Goal: Transaction & Acquisition: Download file/media

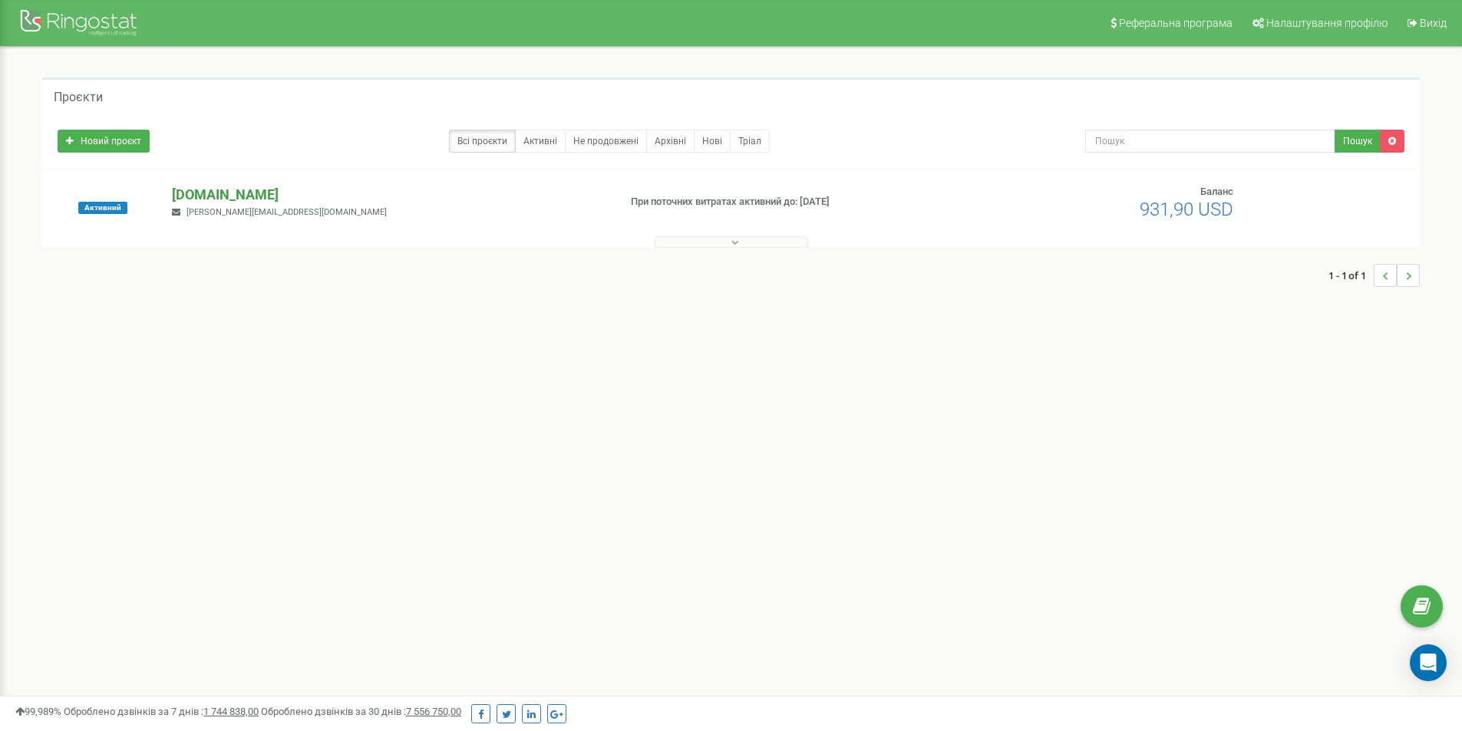
click at [224, 200] on p "[DOMAIN_NAME]" at bounding box center [389, 195] width 434 height 20
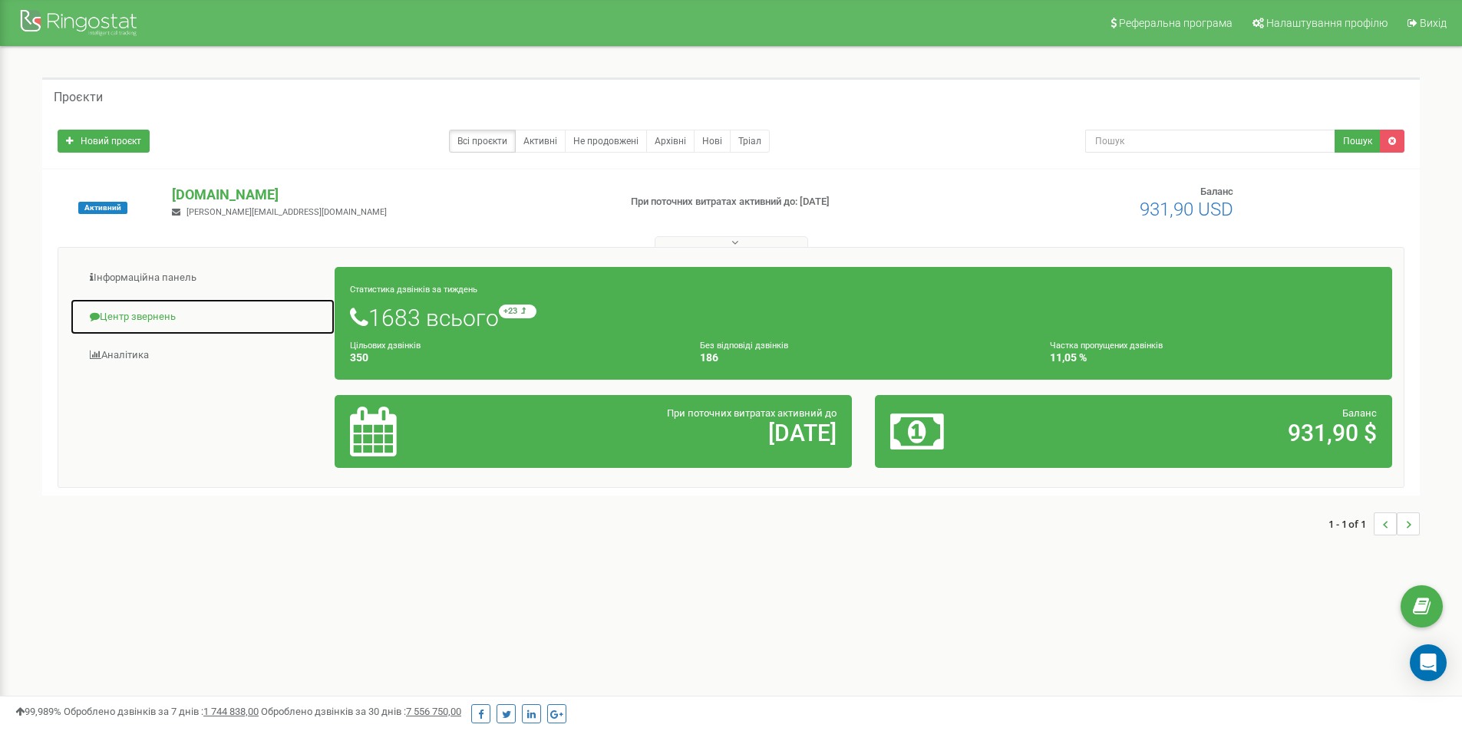
click at [142, 321] on link "Центр звернень" at bounding box center [203, 318] width 266 height 38
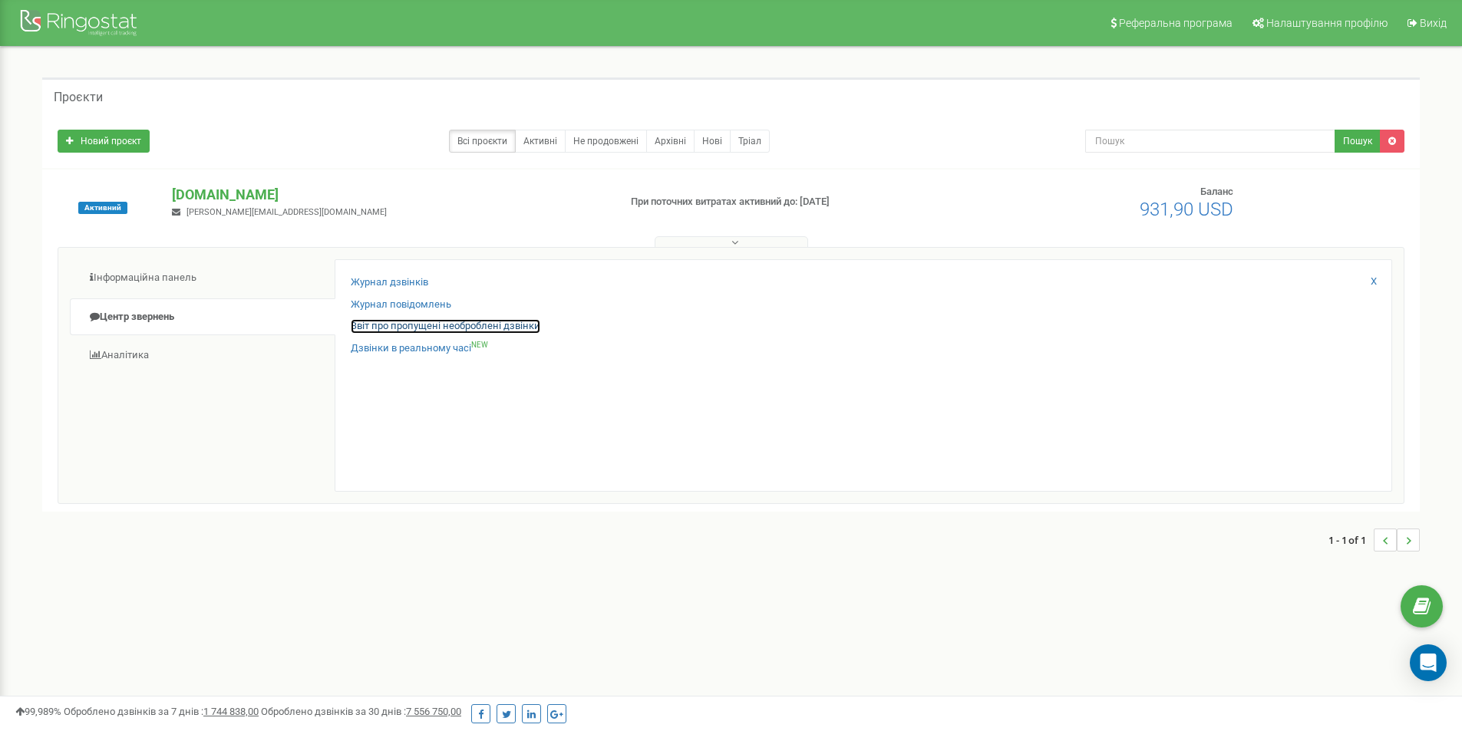
click at [405, 324] on link "Звіт про пропущені необроблені дзвінки" at bounding box center [446, 326] width 190 height 15
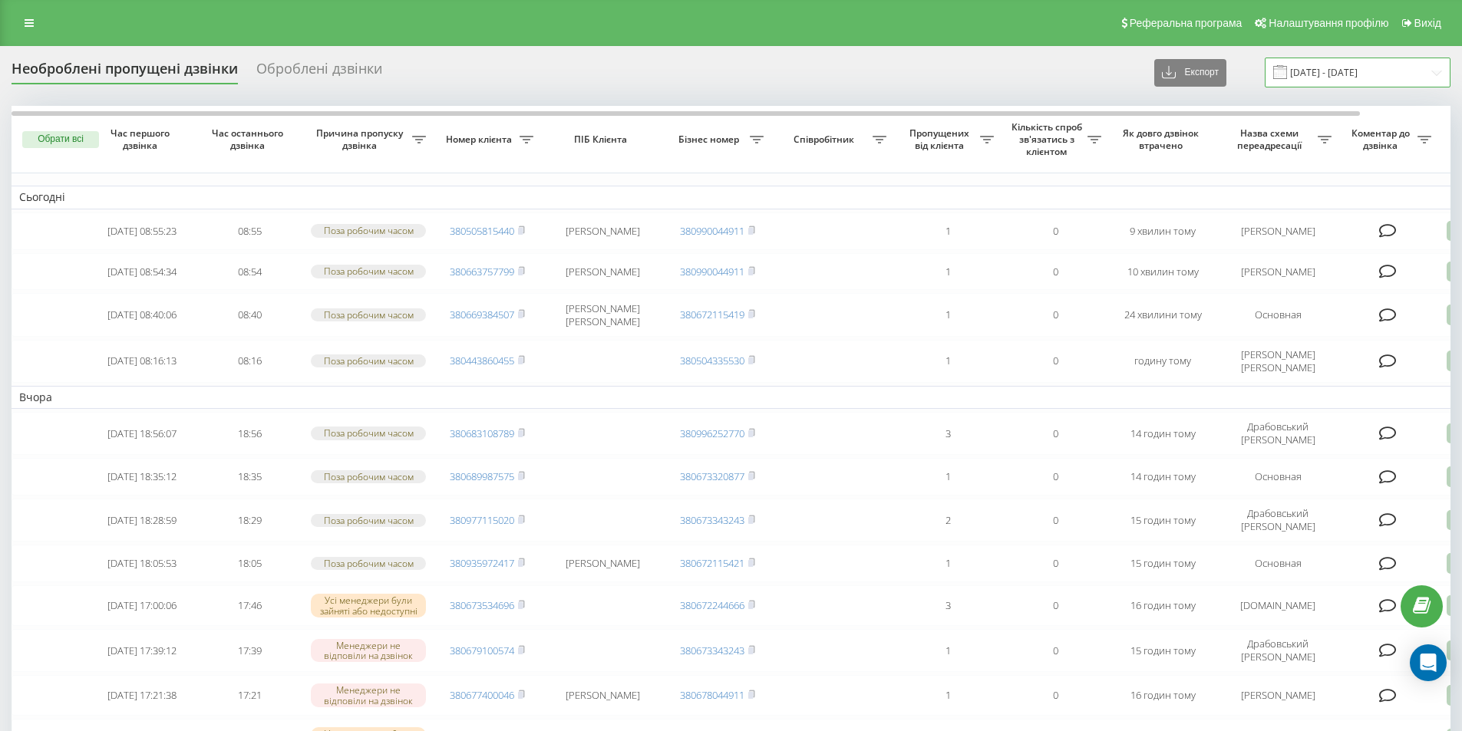
click at [1394, 73] on input "[DATE] - [DATE]" at bounding box center [1358, 73] width 186 height 30
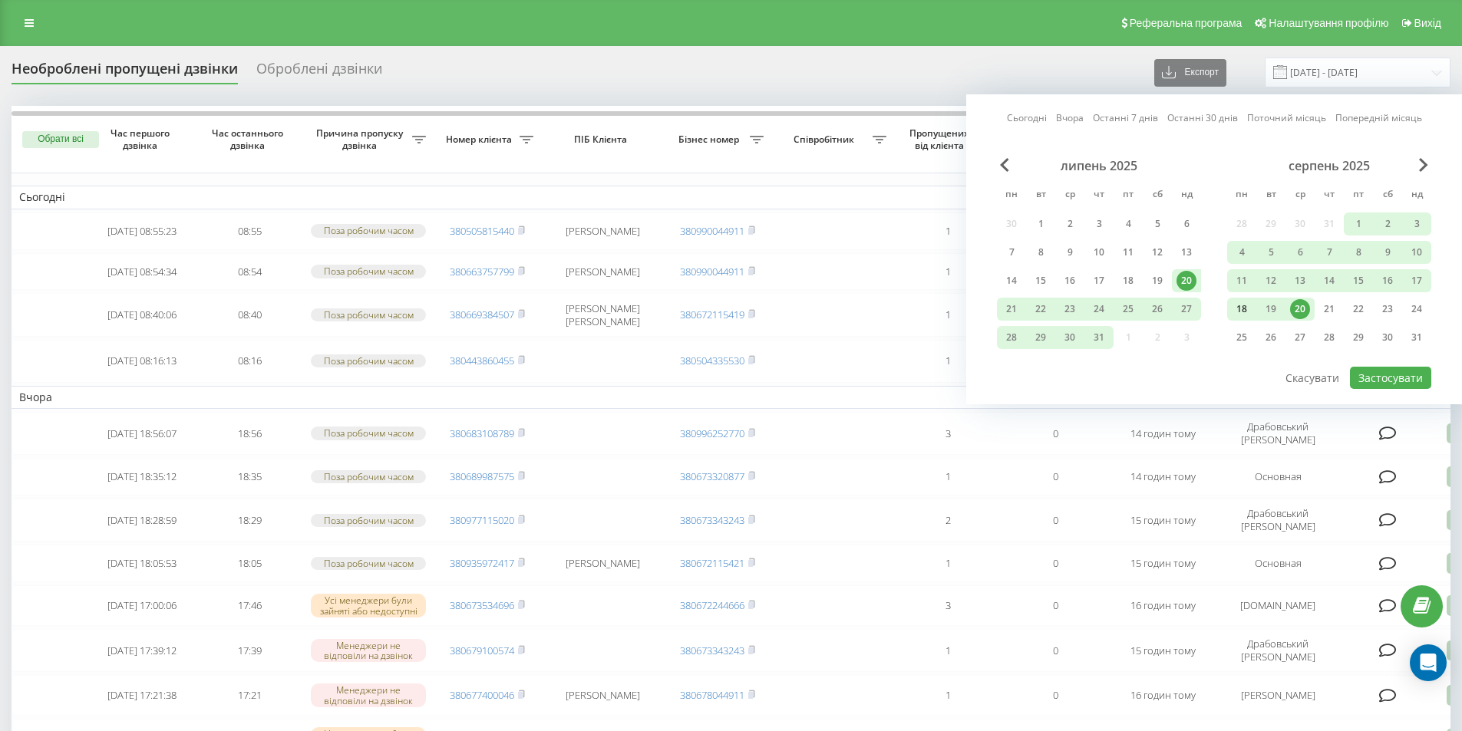
click at [1245, 305] on div "18" at bounding box center [1242, 309] width 20 height 20
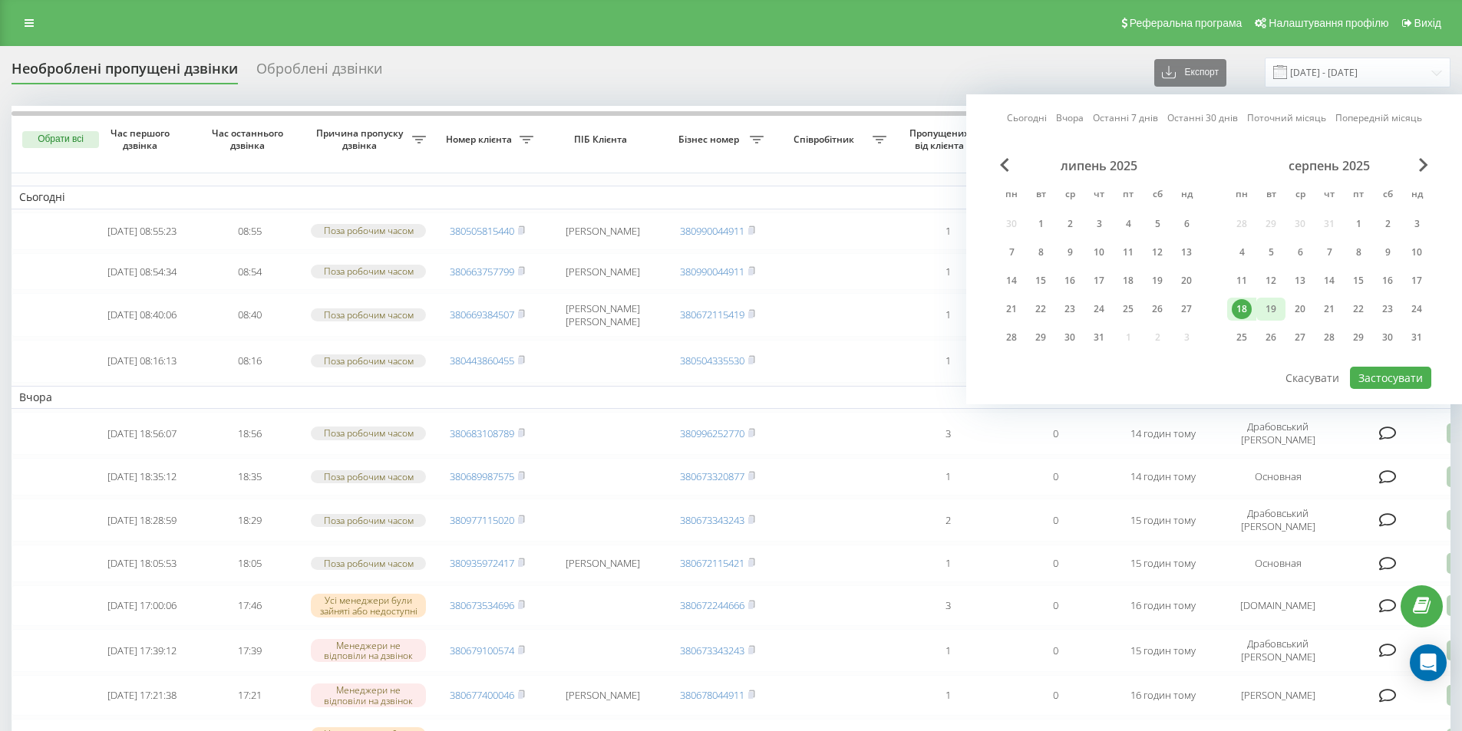
click at [1266, 310] on div "19" at bounding box center [1271, 309] width 20 height 20
click at [1404, 385] on button "Застосувати" at bounding box center [1390, 378] width 81 height 22
type input "[DATE] - [DATE]"
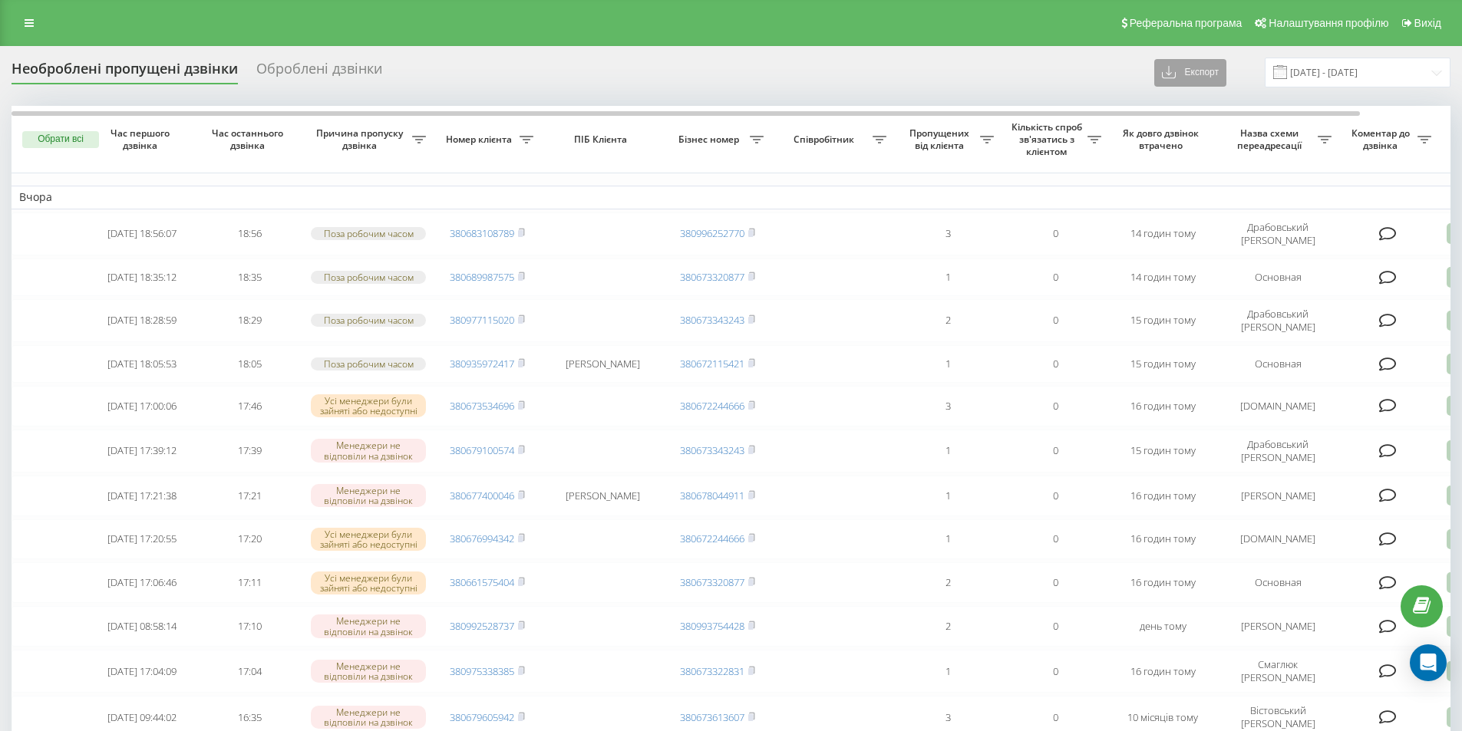
click at [1213, 65] on button "Експорт" at bounding box center [1190, 73] width 72 height 28
click at [1190, 130] on span ".xlsx" at bounding box center [1178, 128] width 22 height 15
